Goal: Task Accomplishment & Management: Use online tool/utility

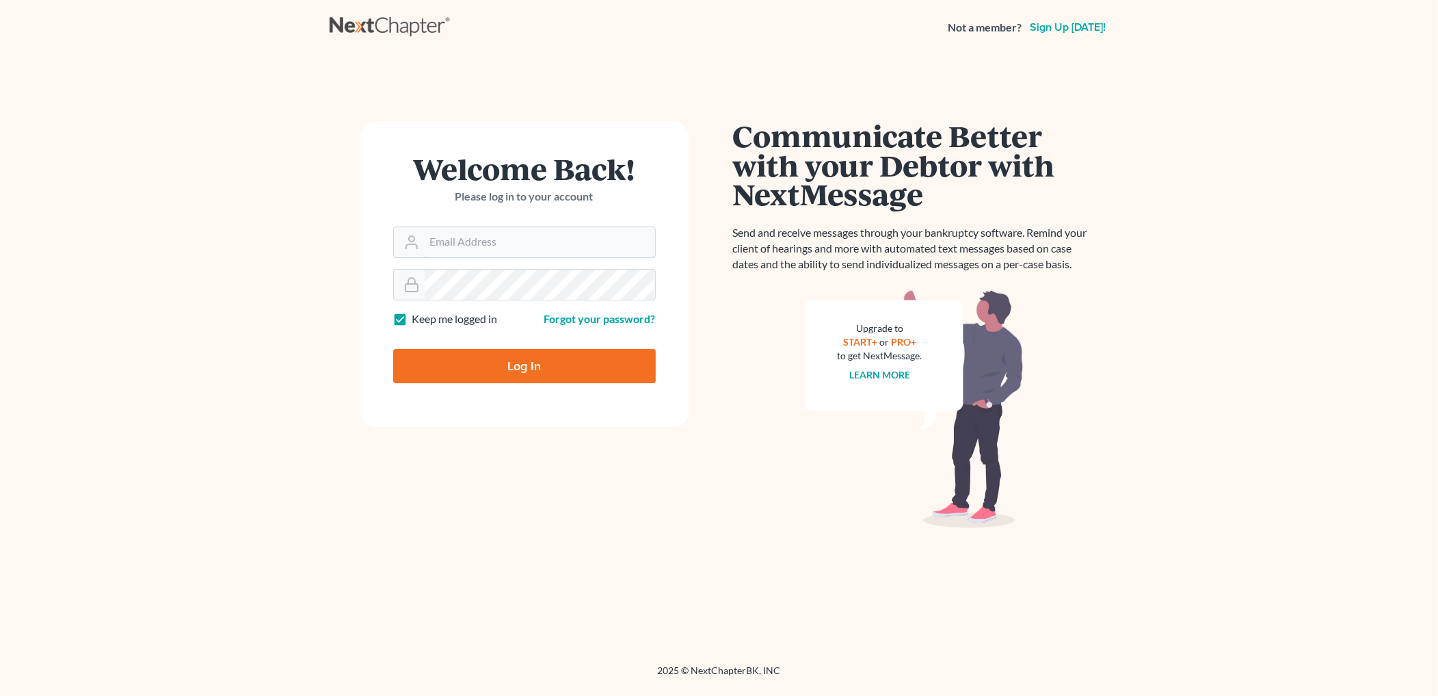
type input "[PERSON_NAME][EMAIL_ADDRESS][DOMAIN_NAME]"
click at [604, 359] on input "Log In" at bounding box center [524, 366] width 263 height 34
type input "Thinking..."
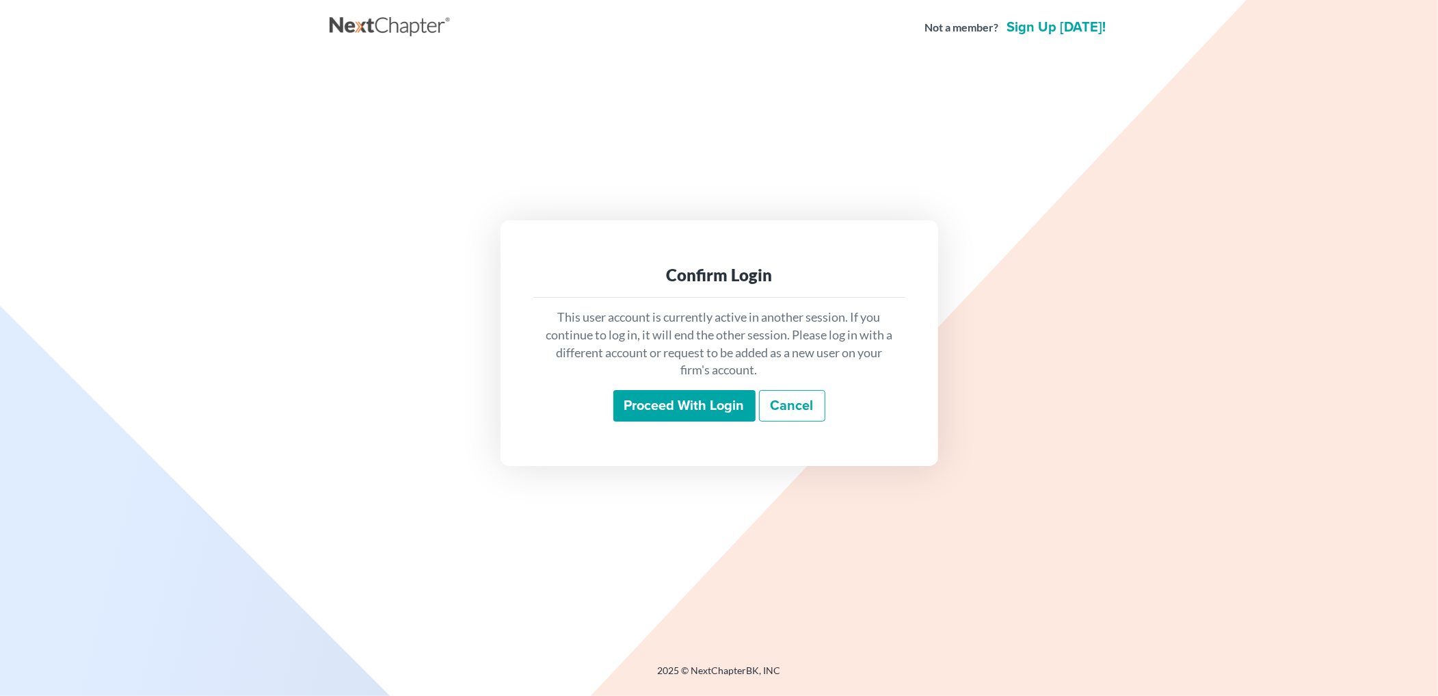
click at [684, 409] on input "Proceed with login" at bounding box center [684, 405] width 142 height 31
